Goal: Communication & Community: Share content

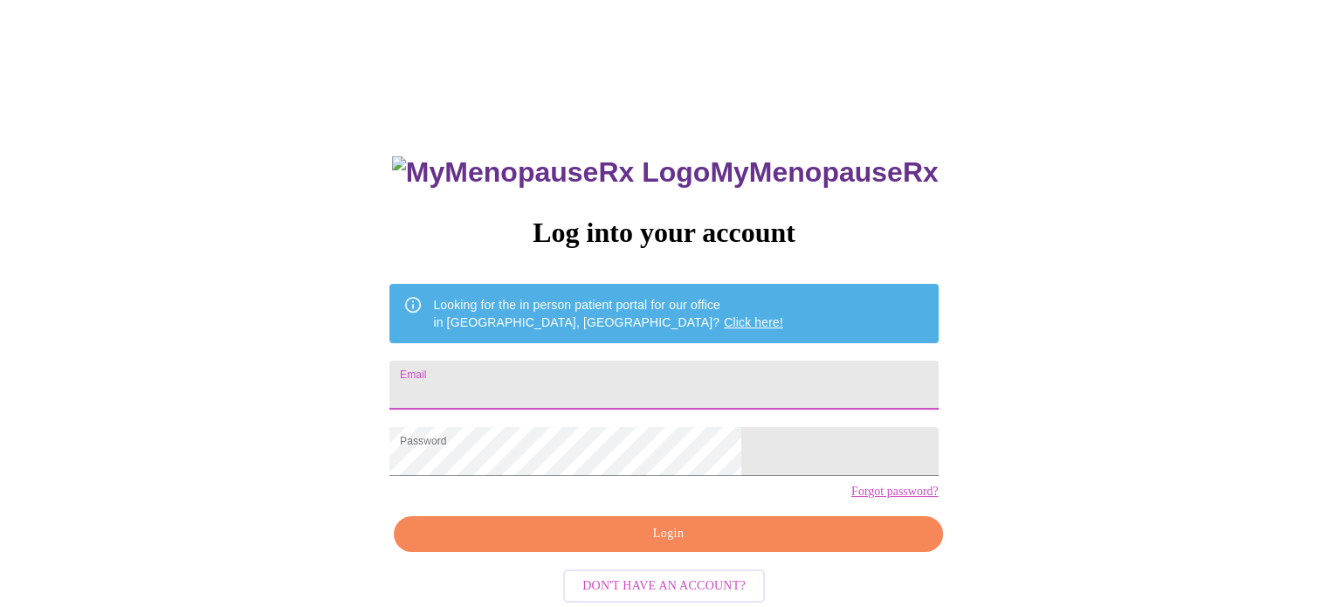
click at [730, 375] on input "Email" at bounding box center [663, 385] width 548 height 49
type input "mberzins1@hotmail.com"
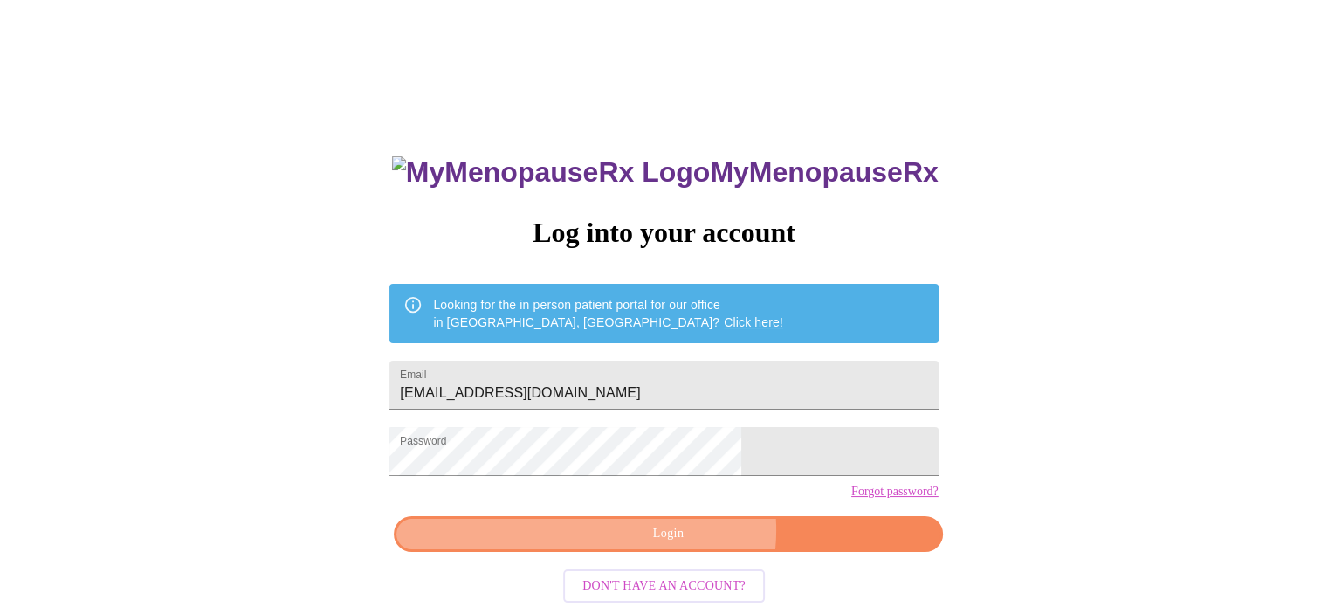
click at [683, 545] on span "Login" at bounding box center [668, 534] width 508 height 22
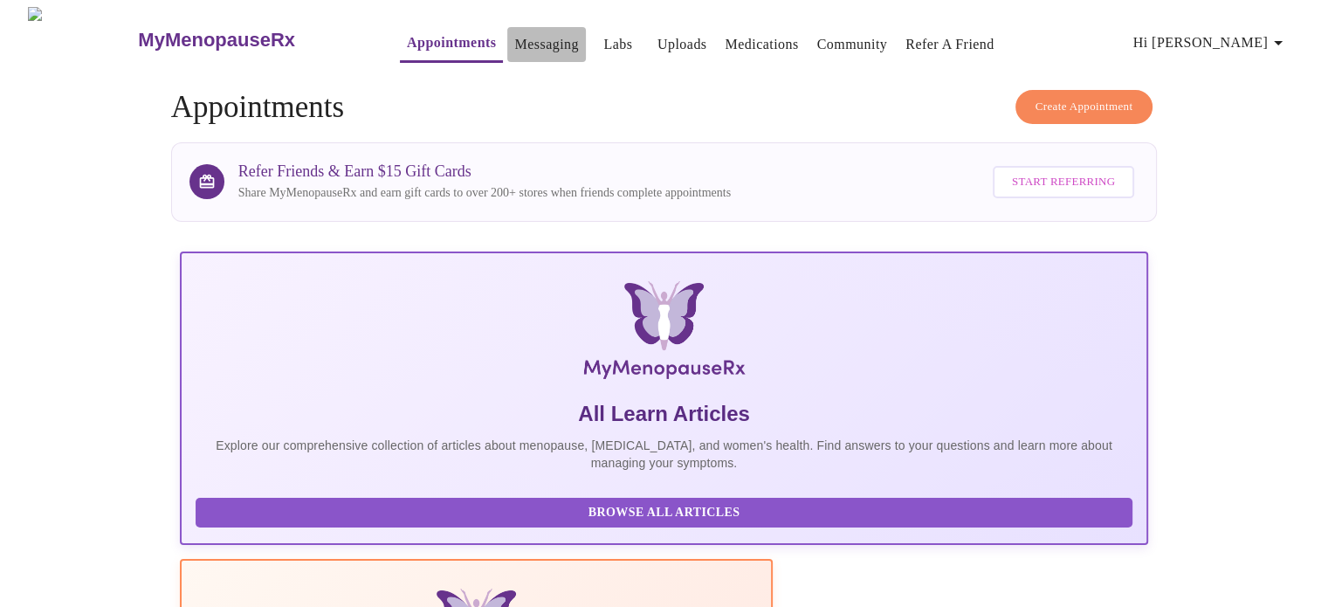
click at [514, 35] on link "Messaging" at bounding box center [546, 44] width 64 height 24
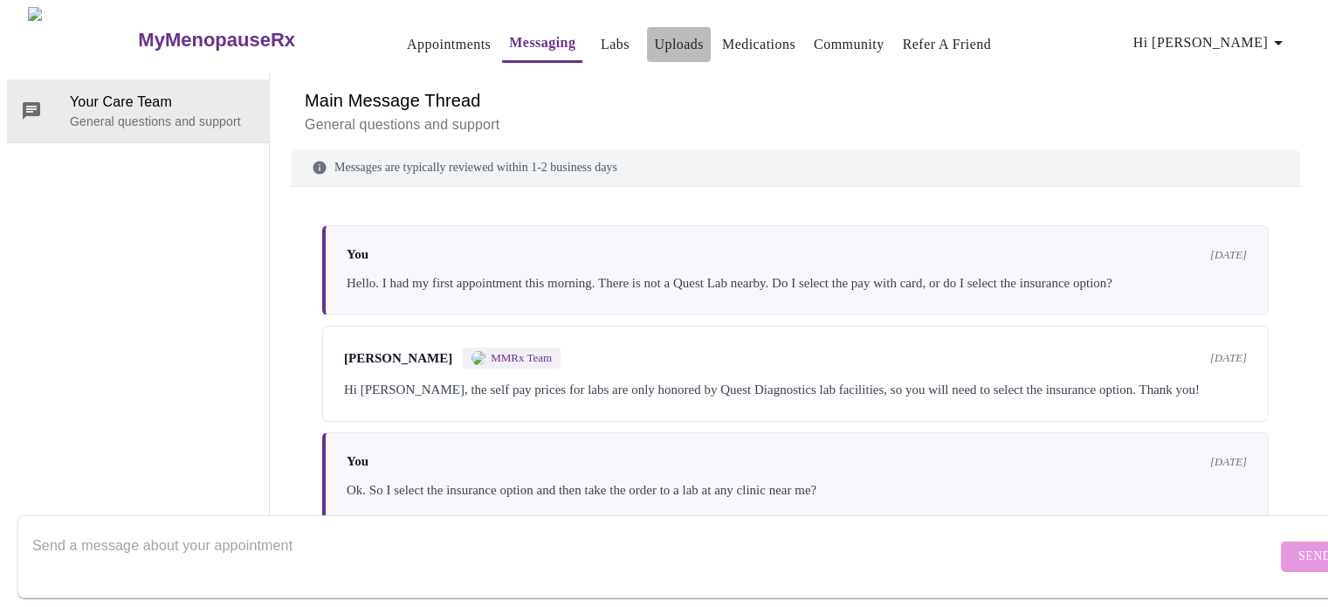
click at [654, 34] on link "Uploads" at bounding box center [679, 44] width 50 height 24
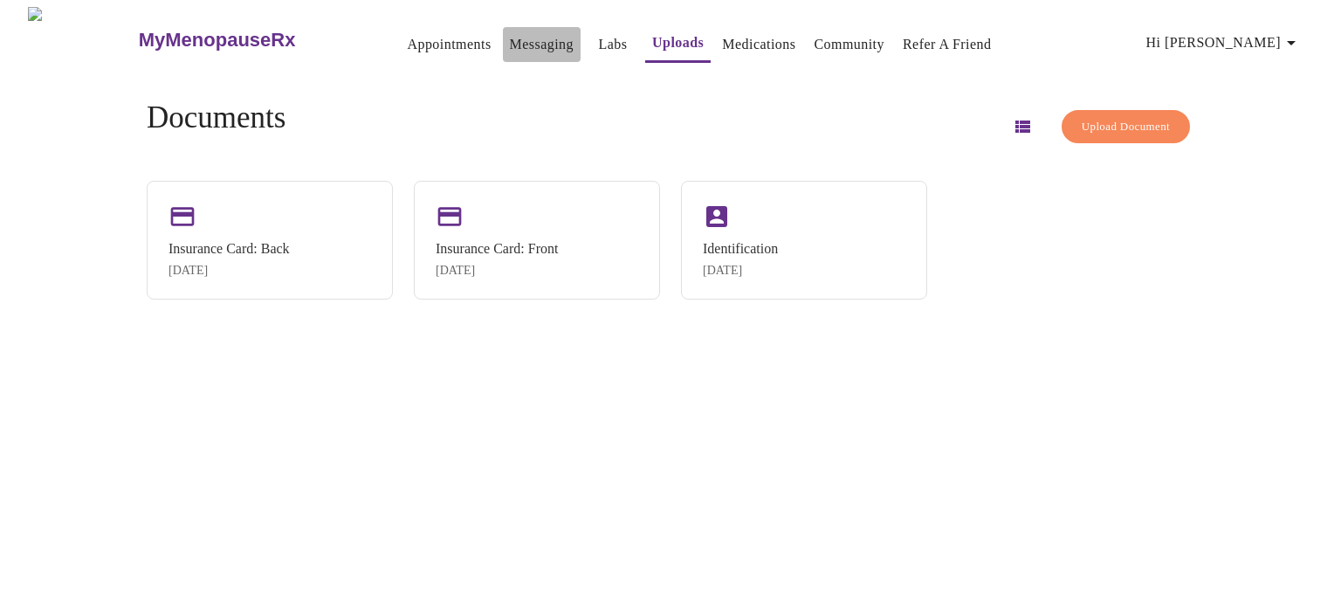
click at [510, 38] on link "Messaging" at bounding box center [542, 44] width 64 height 24
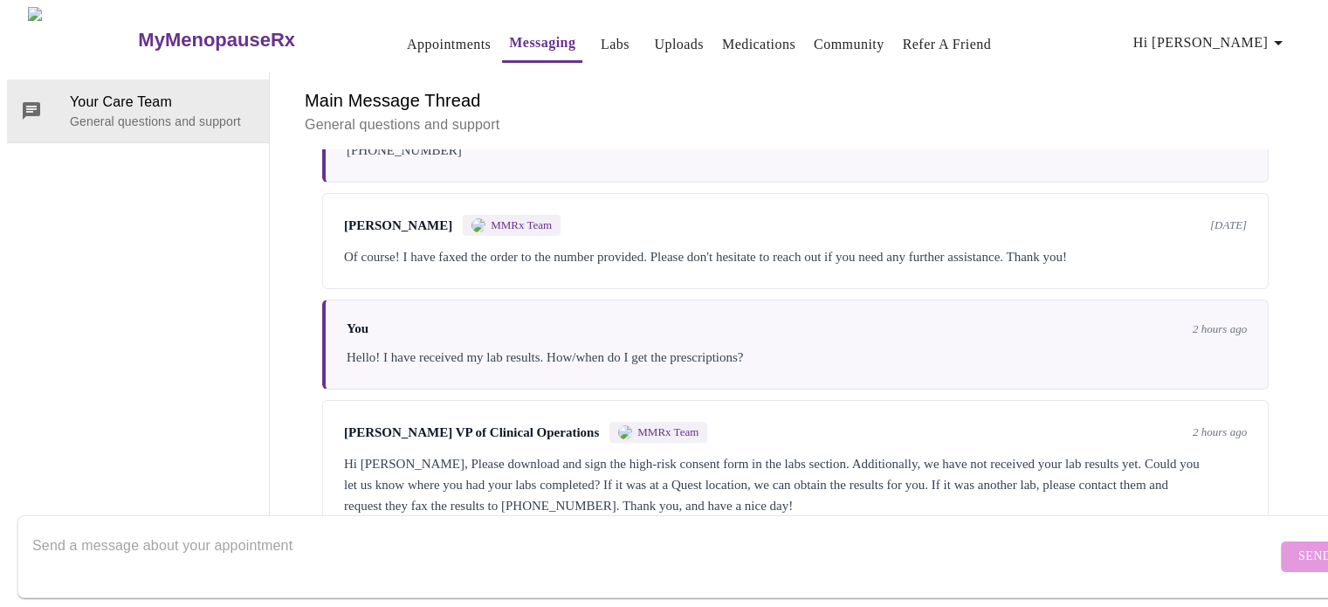
scroll to position [576, 0]
click at [560, 529] on textarea "Send a message about your appointment" at bounding box center [654, 556] width 1244 height 56
paste textarea "https://acrobat.adobe.com/id/urn:aaid:sc:VA6C2:e5dde436-2952-4fa0-9569-b2a87972…"
type textarea "Hello! Here is a link to my signed consent form - https://acrobat.adobe.com/id/…"
click at [1298, 546] on span "Send" at bounding box center [1314, 557] width 33 height 22
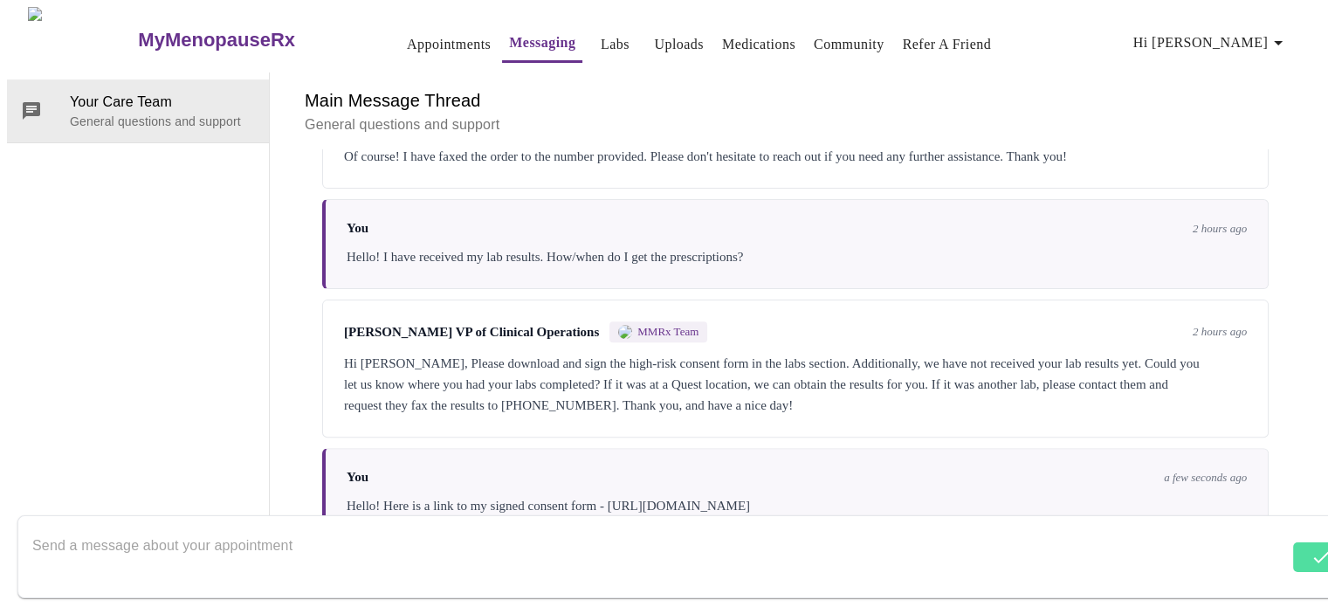
scroll to position [681, 0]
click at [353, 528] on textarea "Send a message about your appointment" at bounding box center [660, 556] width 1256 height 56
type textarea "Gundersen/Emplify is faxing my test results over!"
click at [1298, 546] on span "Send" at bounding box center [1314, 557] width 33 height 22
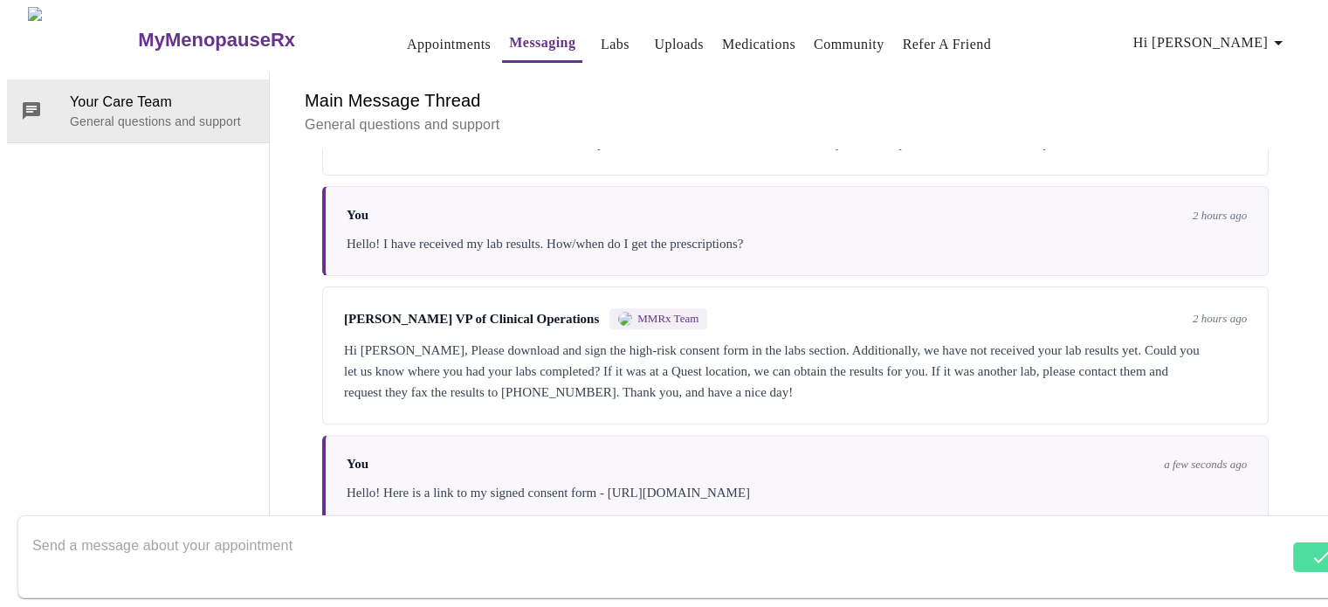
scroll to position [787, 0]
